Goal: Task Accomplishment & Management: Manage account settings

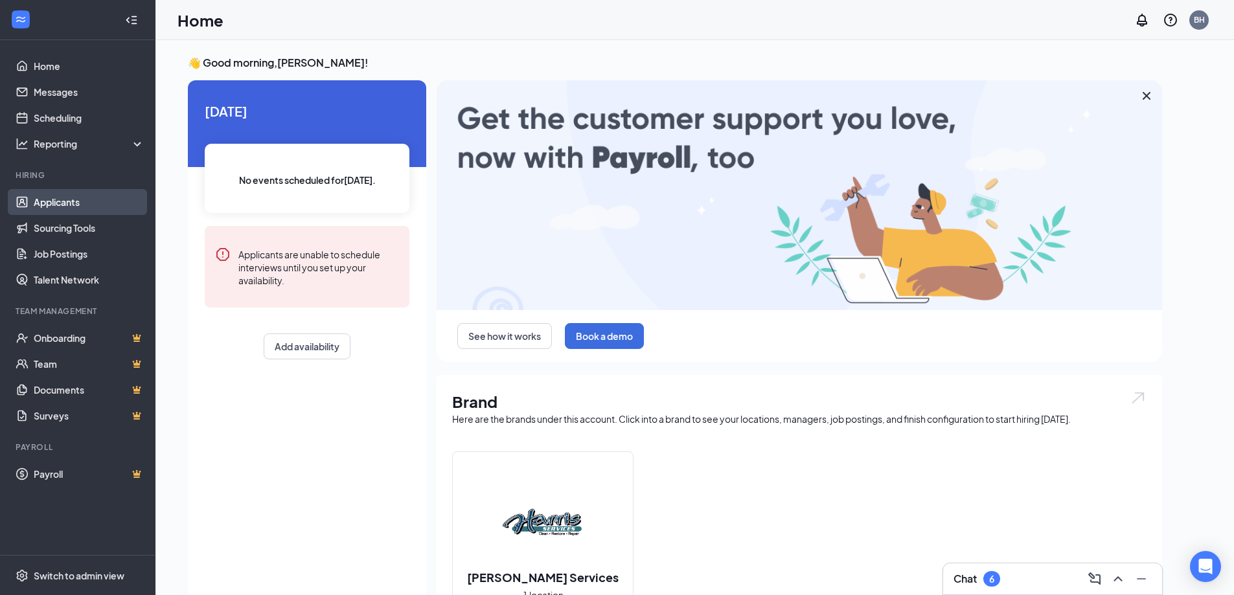
click at [58, 200] on link "Applicants" at bounding box center [89, 202] width 111 height 26
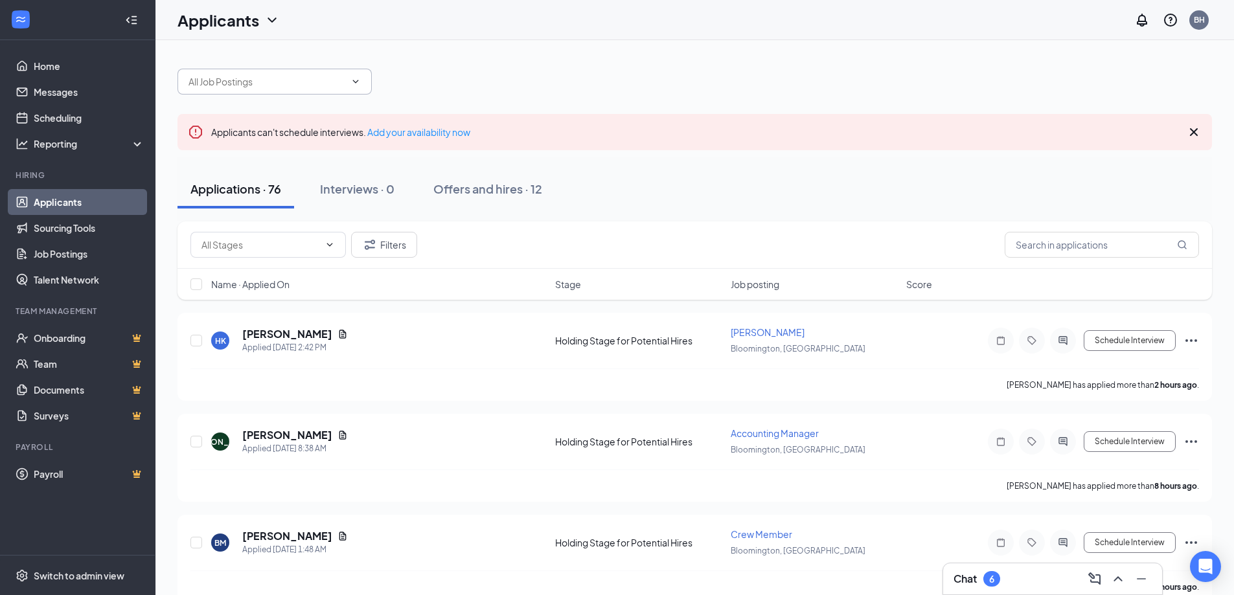
click at [352, 81] on icon "ChevronDown" at bounding box center [355, 81] width 10 height 10
click at [354, 84] on icon "ChevronDown" at bounding box center [355, 81] width 10 height 10
click at [354, 82] on icon "ChevronDown" at bounding box center [355, 81] width 10 height 10
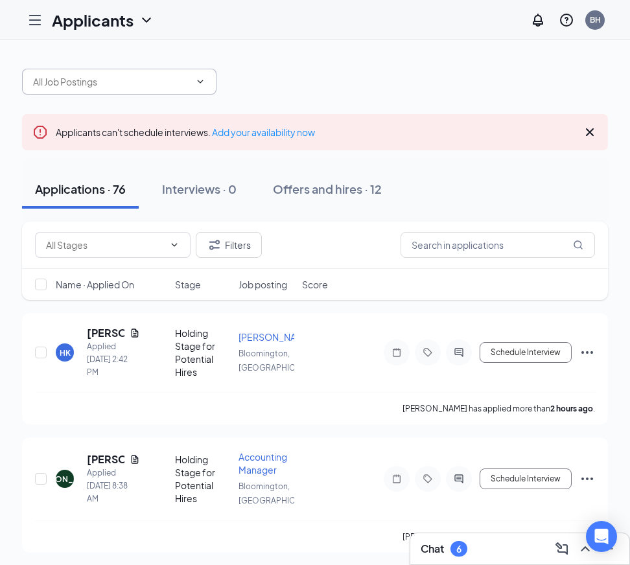
click at [198, 82] on icon "ChevronDown" at bounding box center [200, 81] width 10 height 10
click at [120, 82] on input "text" at bounding box center [111, 81] width 157 height 14
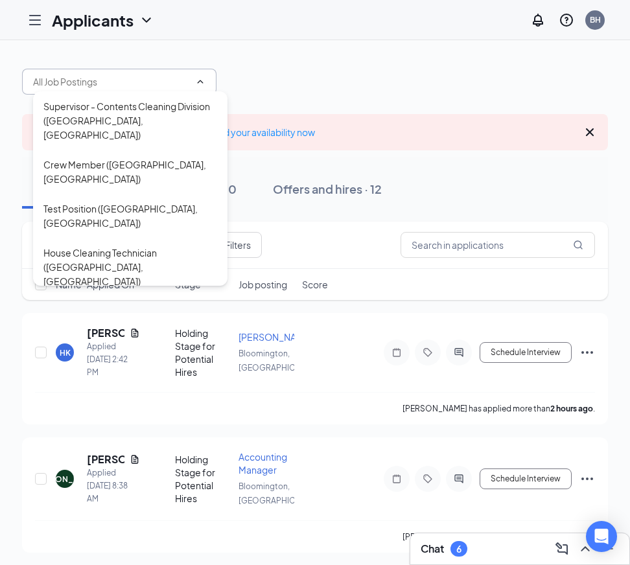
click at [119, 304] on div "Accounting Manager ([GEOGRAPHIC_DATA], [GEOGRAPHIC_DATA])" at bounding box center [130, 325] width 174 height 43
type input "Accounting Manager ([GEOGRAPHIC_DATA], [GEOGRAPHIC_DATA])"
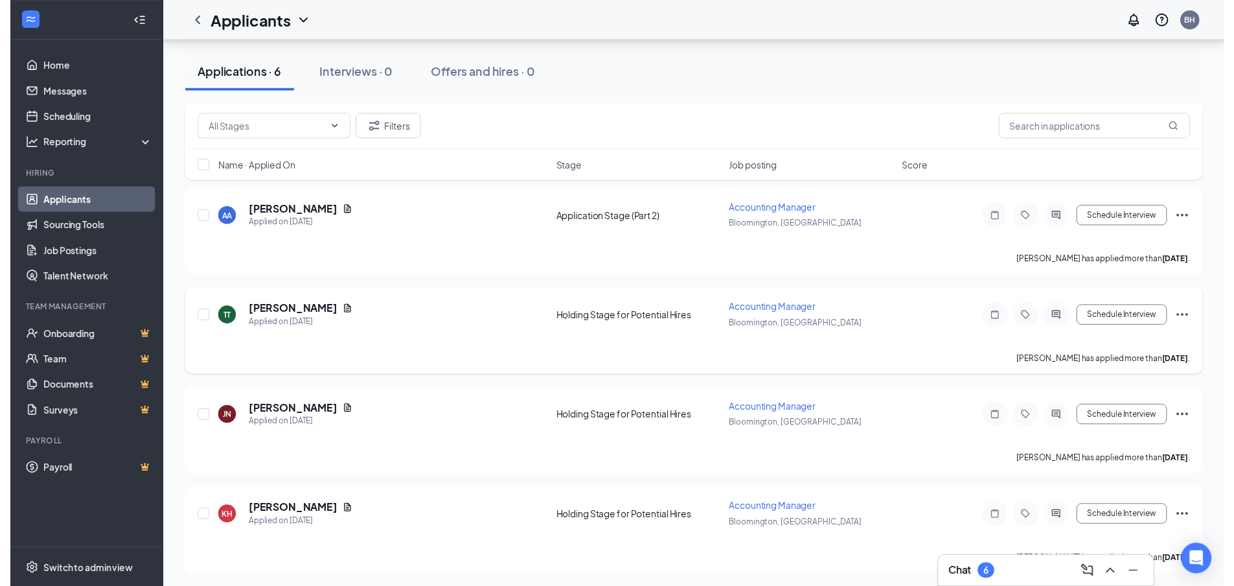
scroll to position [352, 0]
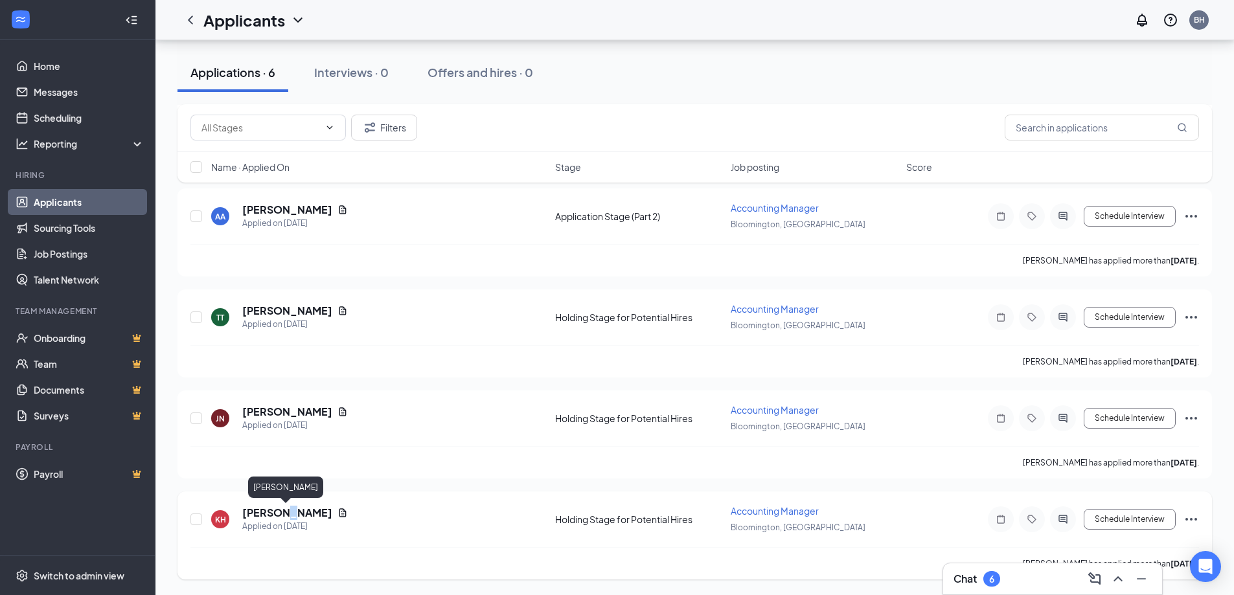
click at [281, 512] on h5 "[PERSON_NAME]" at bounding box center [287, 513] width 90 height 14
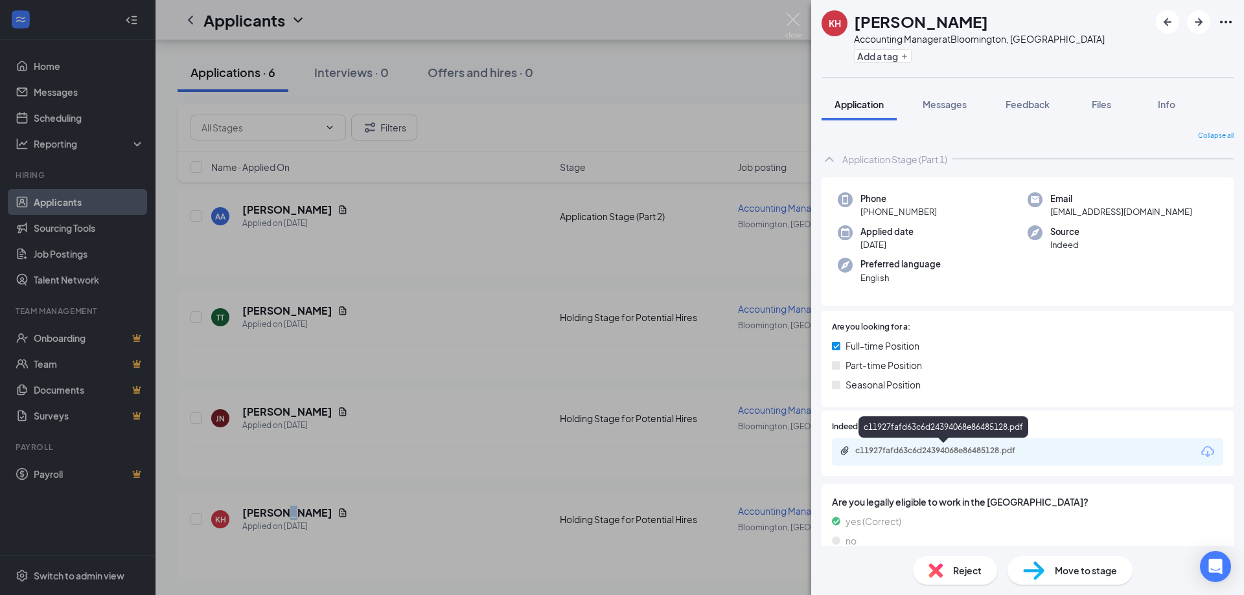
click at [639, 451] on div "c11927fafd63c6d24394068e86485128.pdf" at bounding box center [945, 451] width 181 height 10
click at [639, 22] on icon "ArrowLeftNew" at bounding box center [1167, 22] width 16 height 16
click at [639, 449] on div "b57c398fd27133c032fdce9384bda80a.pdf" at bounding box center [945, 451] width 181 height 10
click at [639, 22] on icon "ArrowLeftNew" at bounding box center [1167, 22] width 16 height 16
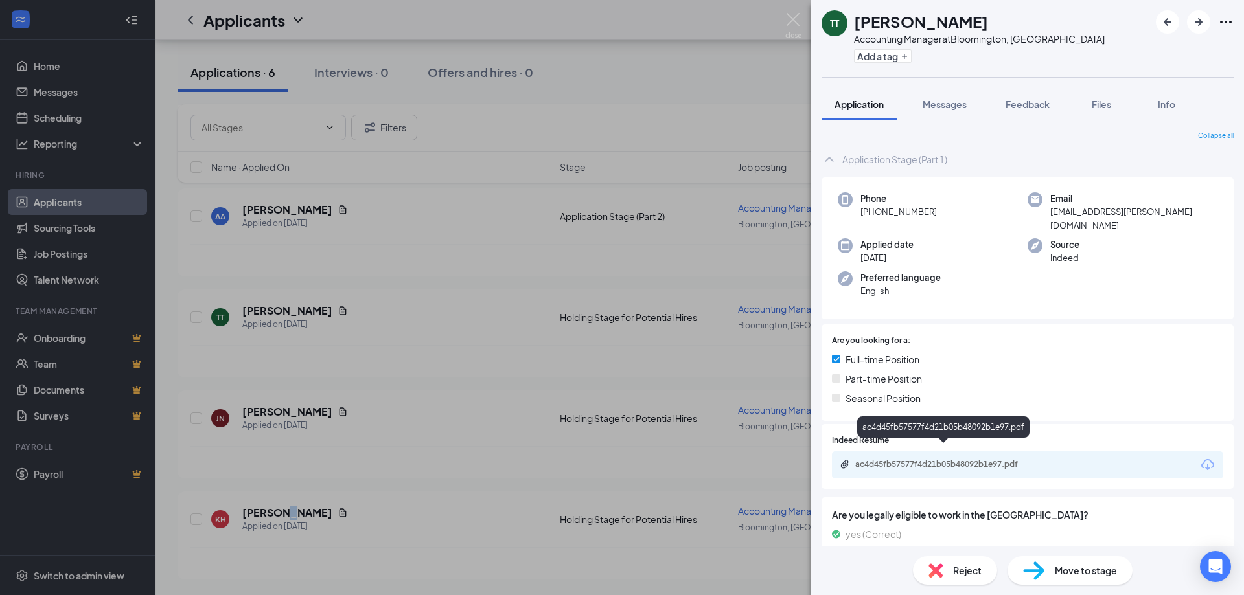
click at [639, 459] on div "ac4d45fb57577f4d21b05b48092b1e97.pdf" at bounding box center [945, 464] width 181 height 10
click at [639, 23] on icon "ArrowLeftNew" at bounding box center [1167, 22] width 8 height 8
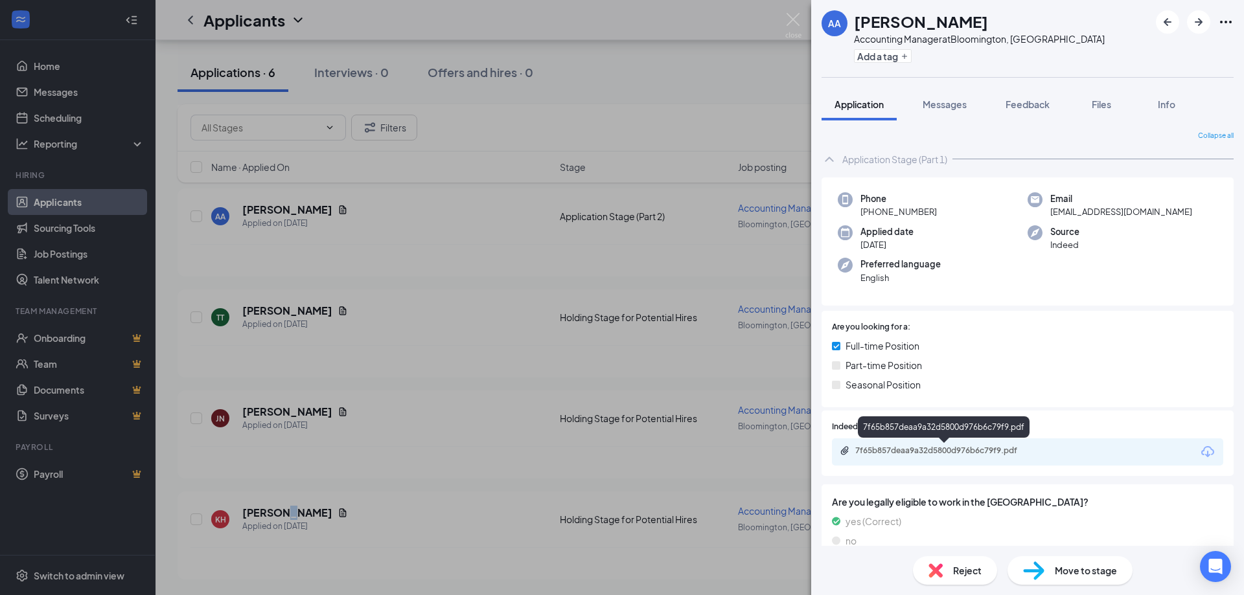
click at [639, 452] on div "7f65b857deaa9a32d5800d976b6c79f9.pdf" at bounding box center [945, 451] width 181 height 10
click at [639, 18] on icon "ArrowLeftNew" at bounding box center [1167, 22] width 16 height 16
click at [639, 449] on div "01956ed480f4fbd4489ae4801c292afd.pdf" at bounding box center [945, 451] width 181 height 10
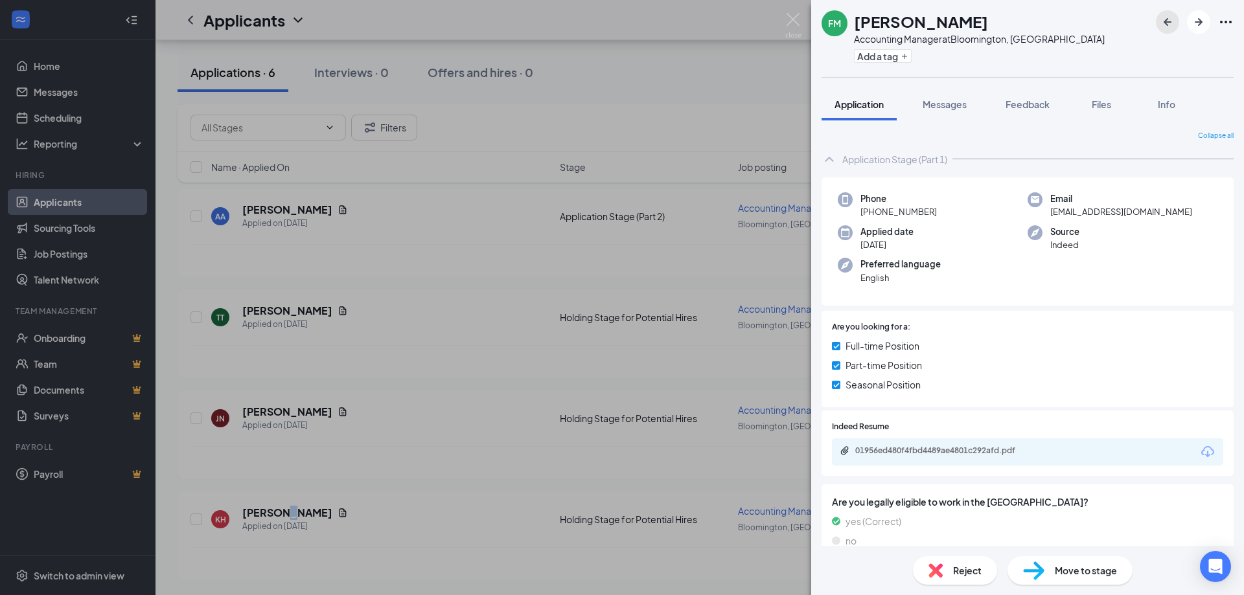
click at [639, 23] on icon "ArrowLeftNew" at bounding box center [1167, 22] width 8 height 8
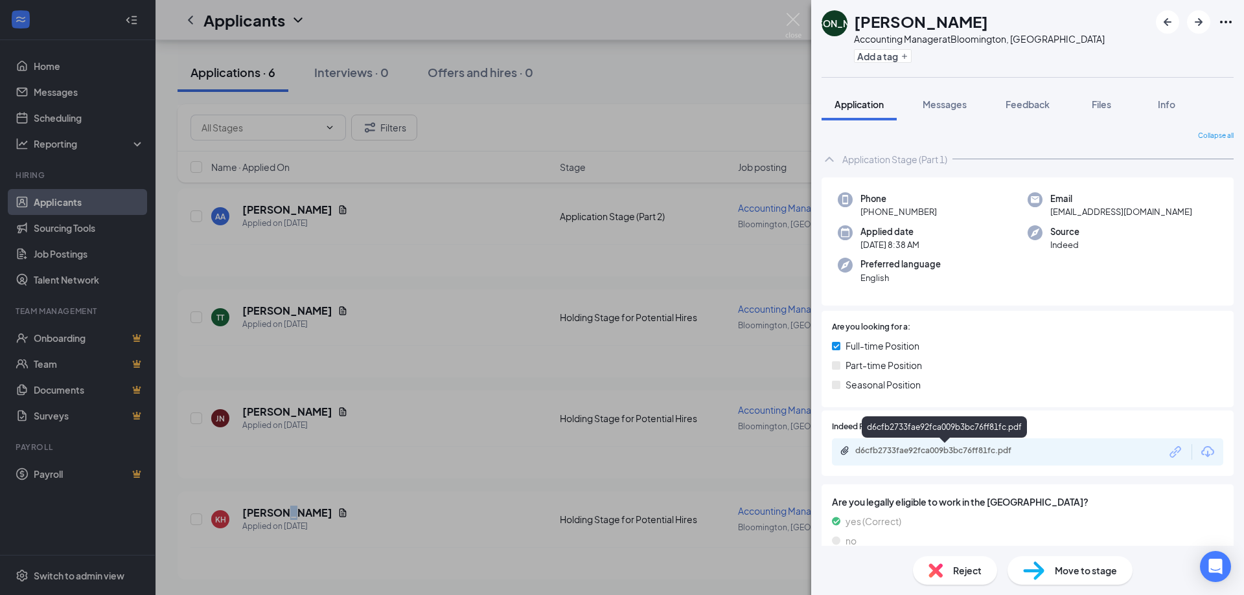
click at [639, 451] on div "d6cfb2733fae92fca009b3bc76ff81fc.pdf" at bounding box center [945, 451] width 181 height 10
click at [639, 17] on icon "ArrowLeftNew" at bounding box center [1167, 22] width 16 height 16
click at [639, 24] on div "KH [PERSON_NAME] Accounting Manager at [GEOGRAPHIC_DATA], IN Add a tag Applicat…" at bounding box center [622, 297] width 1244 height 595
